Goal: Find specific page/section: Find specific page/section

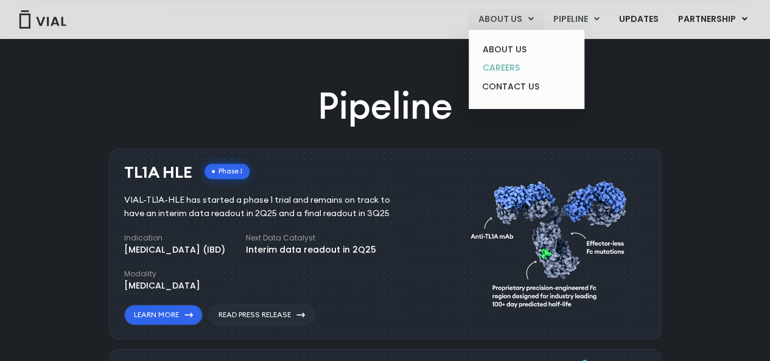
click at [510, 66] on link "CAREERS" at bounding box center [526, 67] width 107 height 19
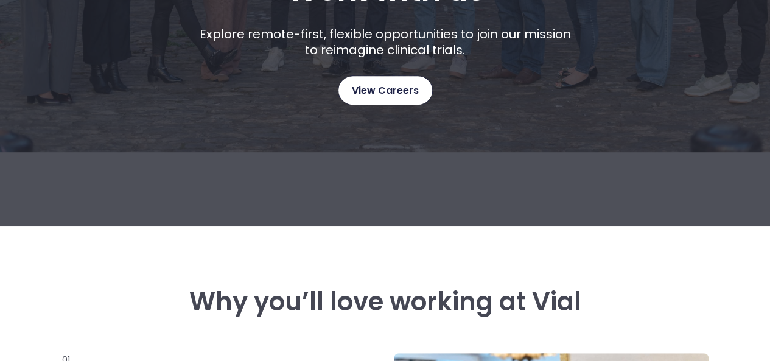
scroll to position [427, 0]
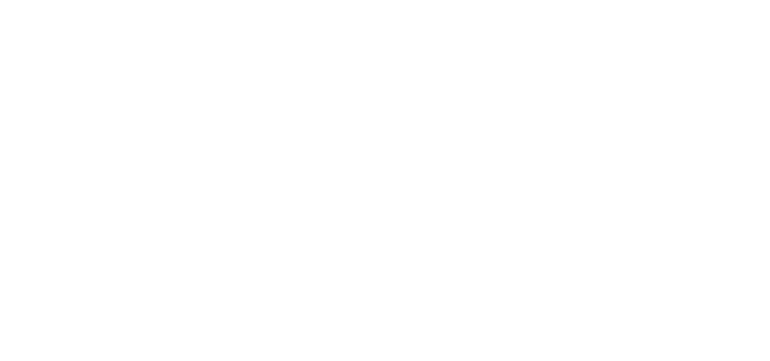
scroll to position [1888, 0]
